Goal: Task Accomplishment & Management: Manage account settings

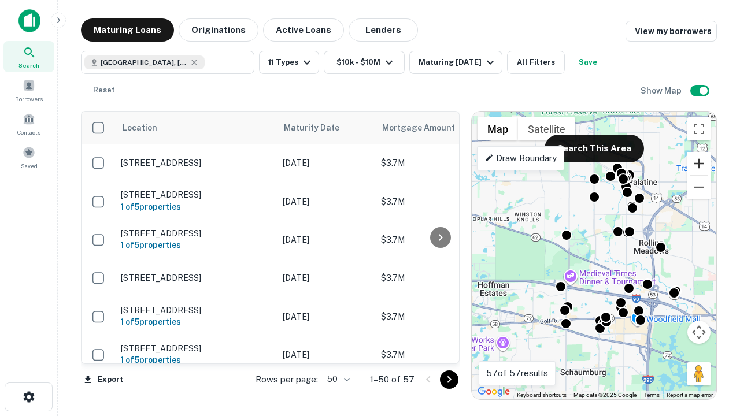
click at [699, 164] on button "Zoom in" at bounding box center [698, 163] width 23 height 23
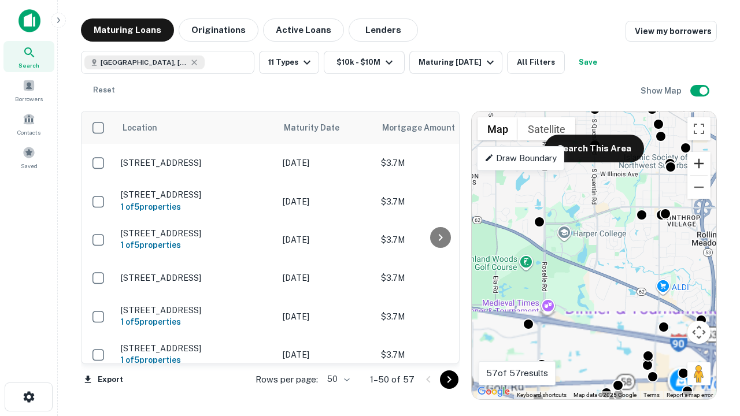
click at [699, 164] on button "Zoom in" at bounding box center [698, 163] width 23 height 23
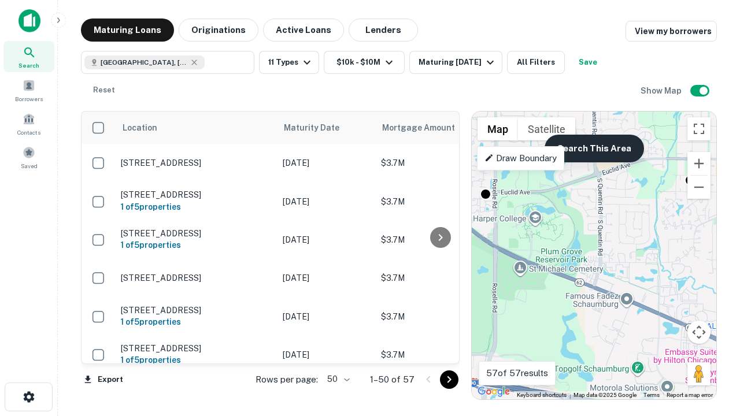
click at [594, 149] on button "Search This Area" at bounding box center [594, 149] width 99 height 28
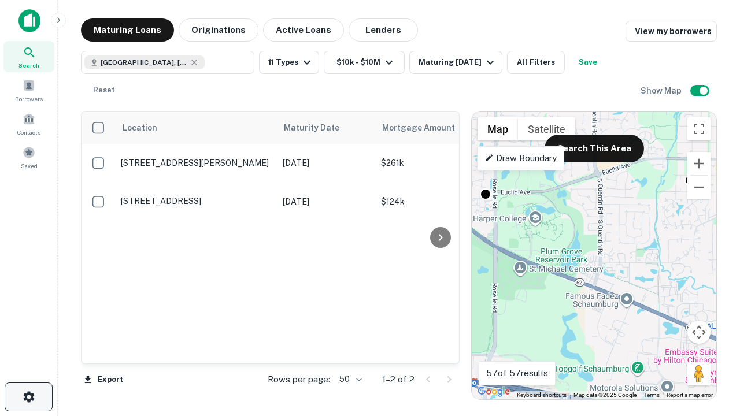
click at [28, 397] on icon "button" at bounding box center [29, 397] width 14 height 14
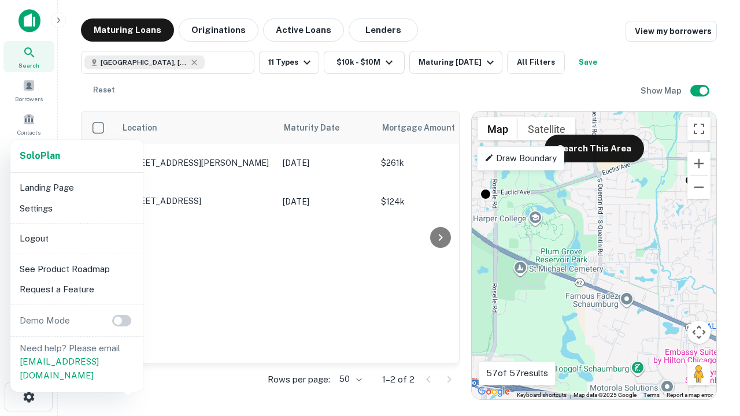
click at [76, 238] on li "Logout" at bounding box center [77, 238] width 124 height 21
